Goal: Obtain resource: Download file/media

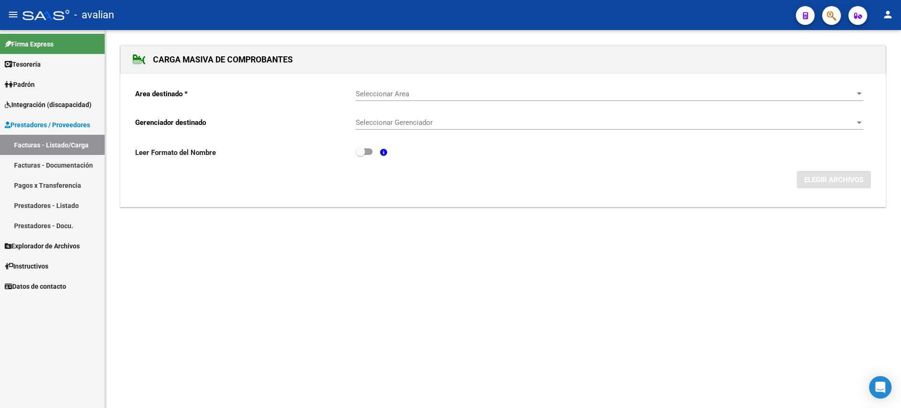
click at [32, 126] on span "Prestadores / Proveedores" at bounding box center [47, 125] width 85 height 10
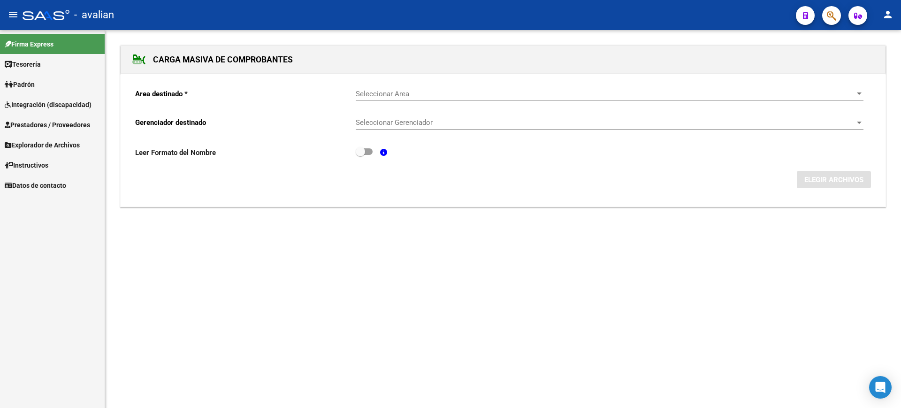
click at [35, 104] on span "Integración (discapacidad)" at bounding box center [48, 104] width 87 height 10
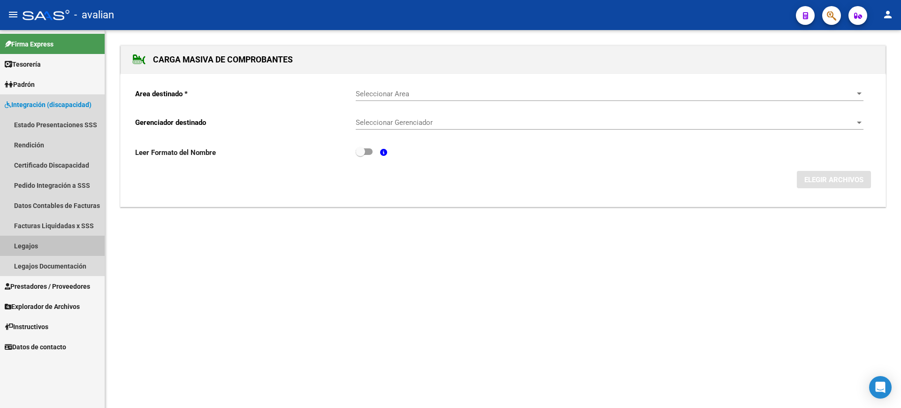
click at [32, 244] on link "Legajos" at bounding box center [52, 245] width 105 height 20
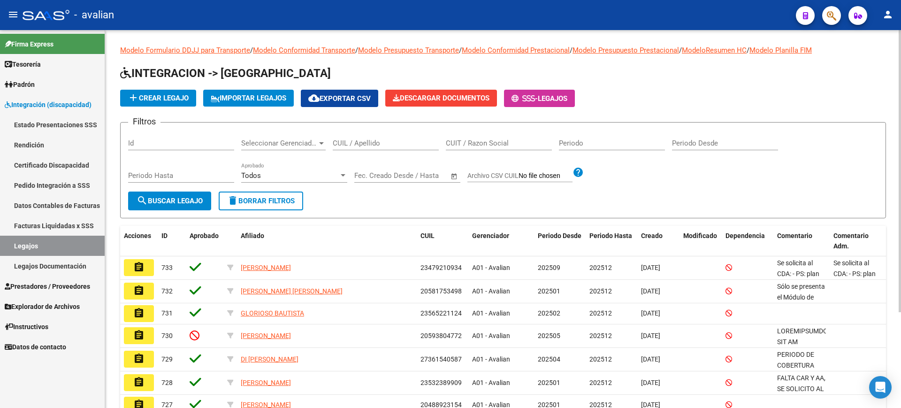
click at [367, 148] on div "CUIL / Apellido" at bounding box center [386, 140] width 106 height 20
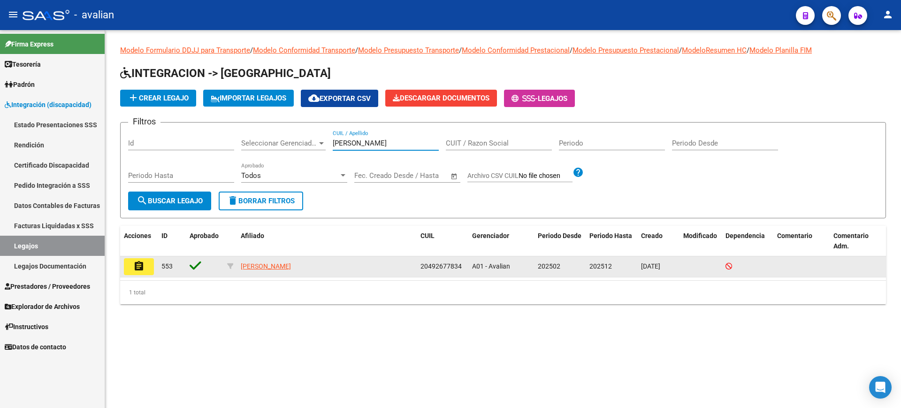
type input "[PERSON_NAME]"
click at [131, 270] on button "assignment" at bounding box center [139, 266] width 30 height 17
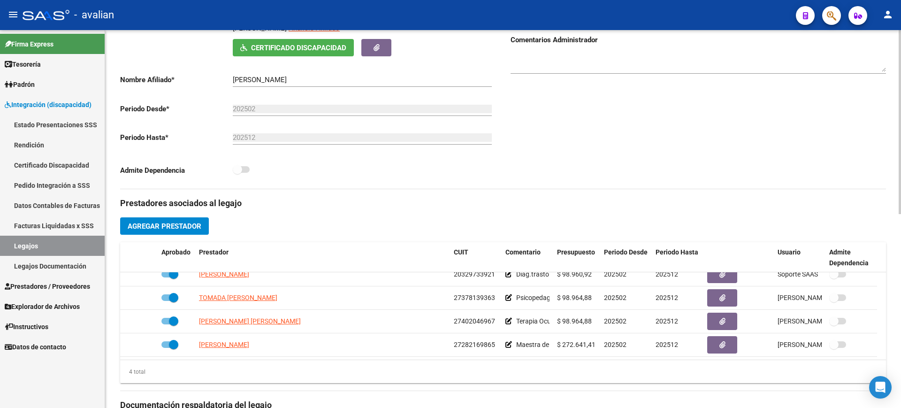
scroll to position [399, 0]
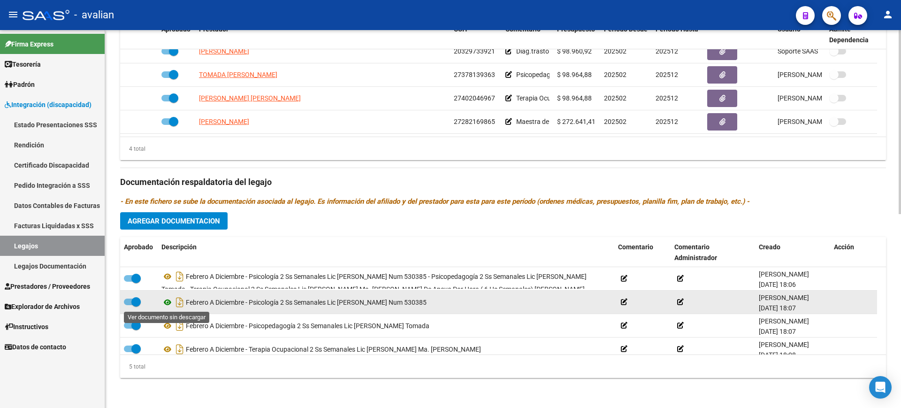
click at [163, 301] on icon at bounding box center [167, 301] width 12 height 11
click at [164, 303] on icon at bounding box center [167, 301] width 12 height 11
